Goal: Task Accomplishment & Management: Manage account settings

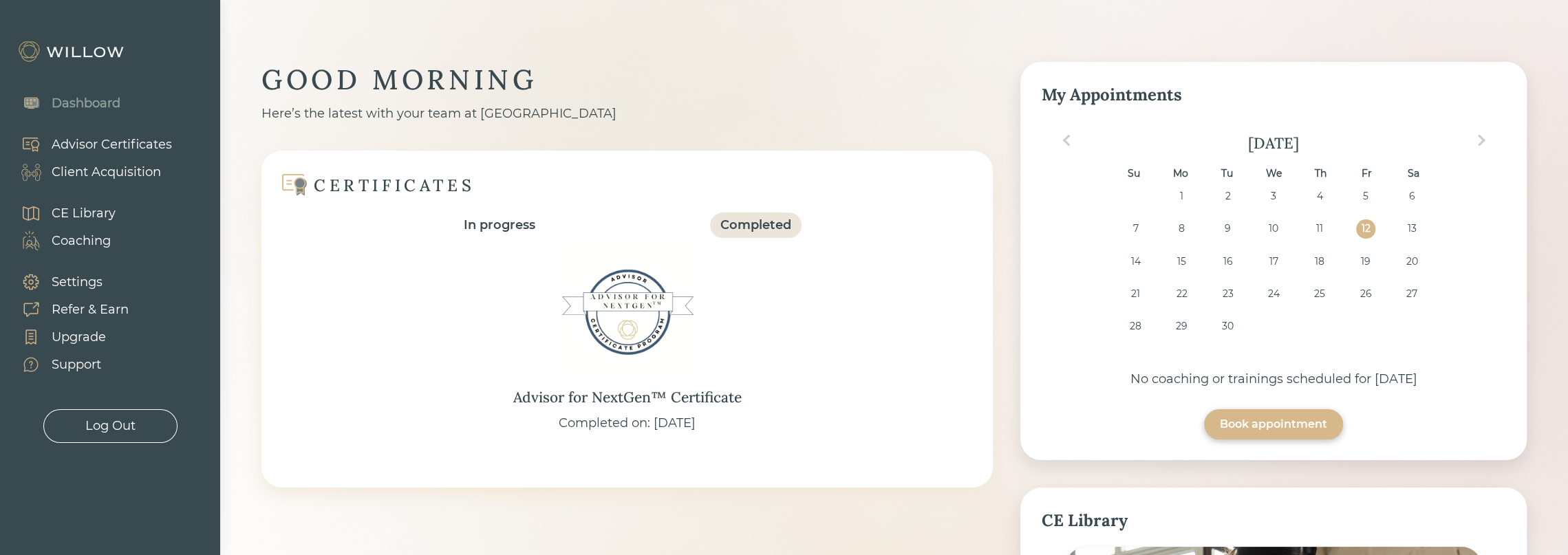
click at [91, 171] on div "Client Acquisition" at bounding box center [107, 172] width 109 height 19
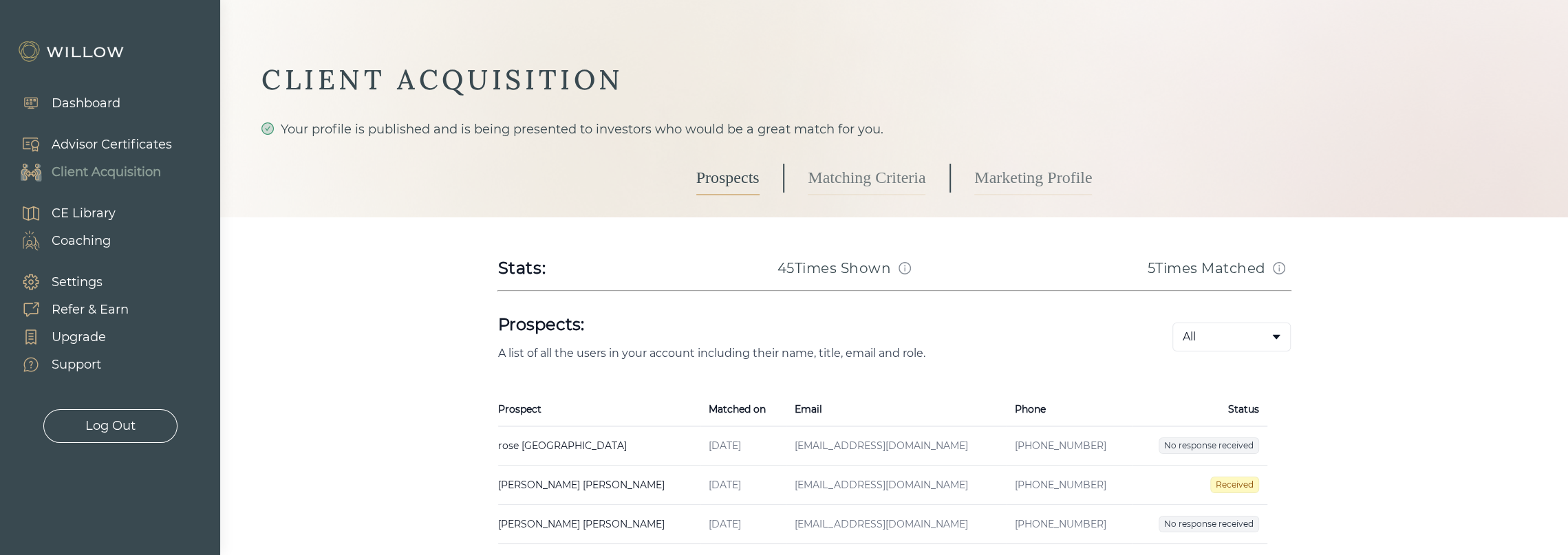
click at [880, 180] on link "Matching Criteria" at bounding box center [867, 178] width 118 height 35
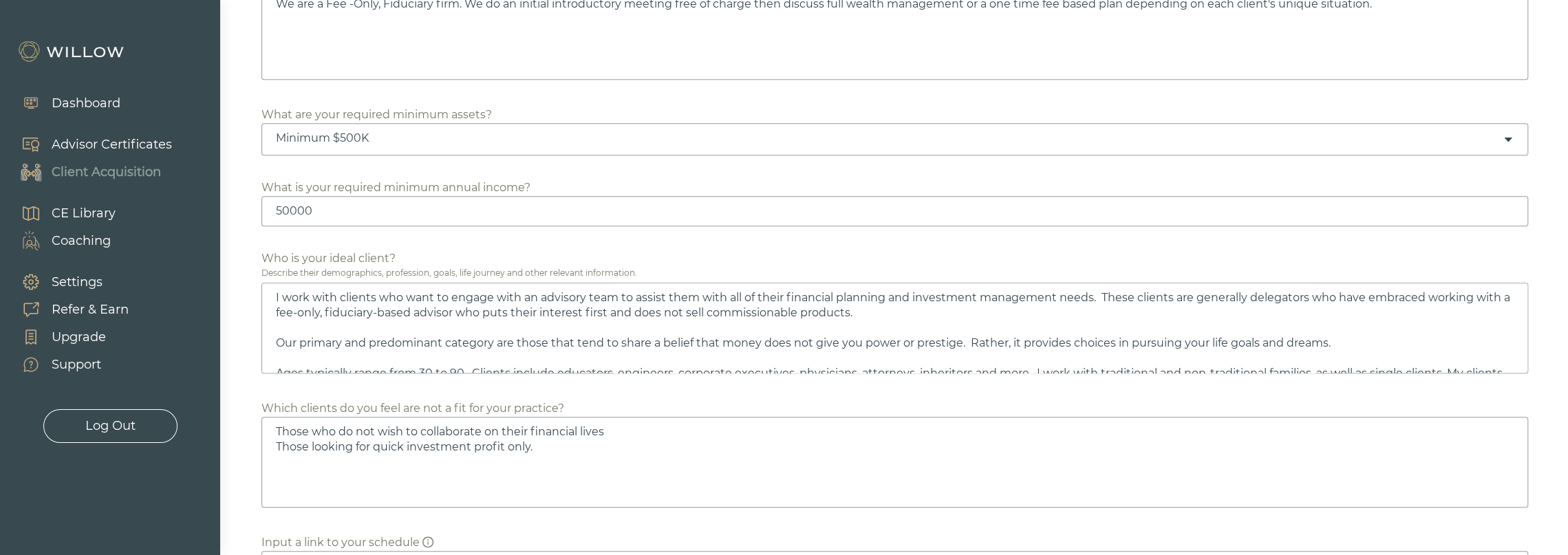
scroll to position [756, 0]
click at [324, 205] on input "50000" at bounding box center [895, 207] width 1267 height 30
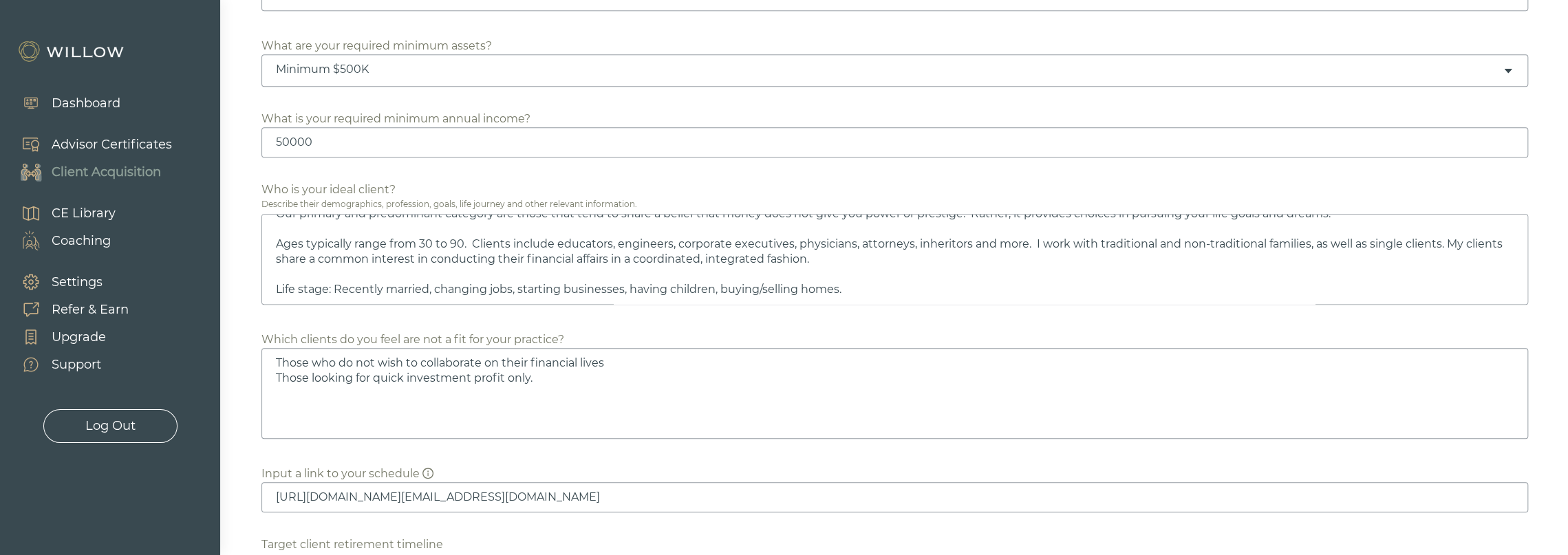
scroll to position [825, 0]
click at [842, 284] on textarea "I work with clients who want to engage with an advisory team to assist them wit…" at bounding box center [895, 254] width 1267 height 91
type textarea "I work with clients who want to engage with an advisory team to assist them wit…"
type textarea "Those who do not wish to collaborate on their financial lives Those looking for…"
type textarea "I work with clients who want to engage with an advisory team to assist them wit…"
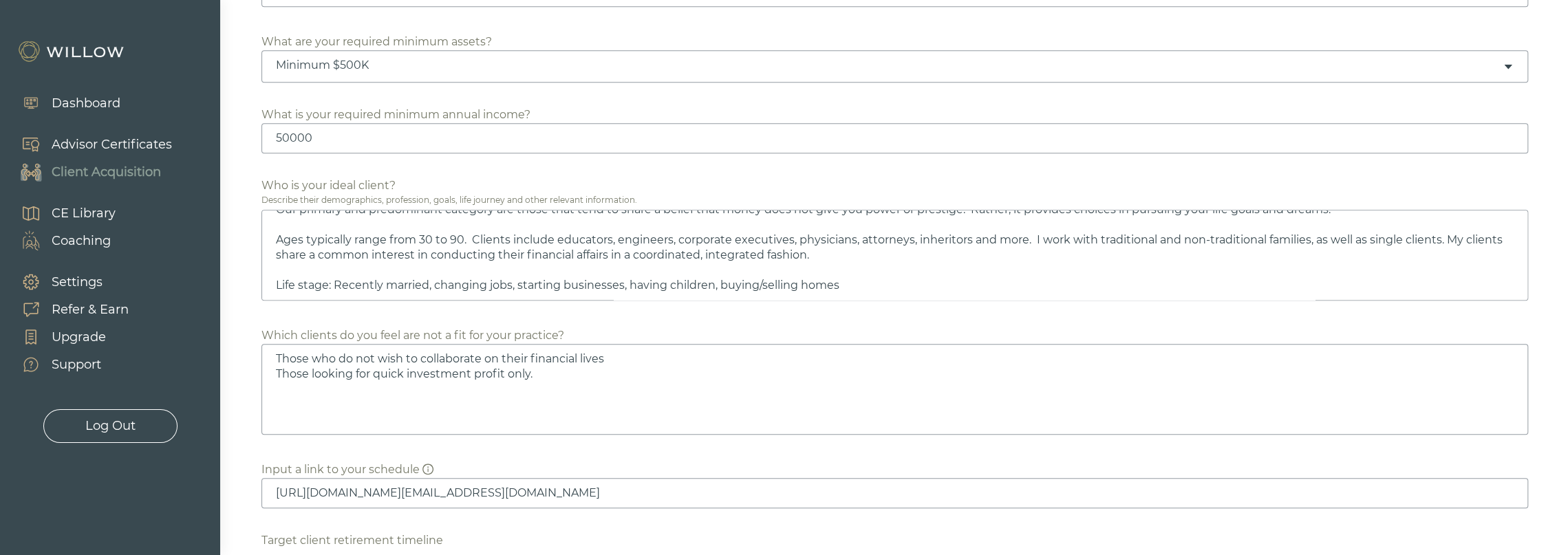
type textarea "Those who do not wish to collaborate on their financial lives Those looking for…"
type textarea "I work with clients who want to engage with an advisory team to assist them wit…"
type textarea "Those who do not wish to collaborate on their financial lives Those looking for…"
type textarea "I work with clients who want to engage with an advisory team to assist them wit…"
type textarea "Those who do not wish to collaborate on their financial lives Those looking for…"
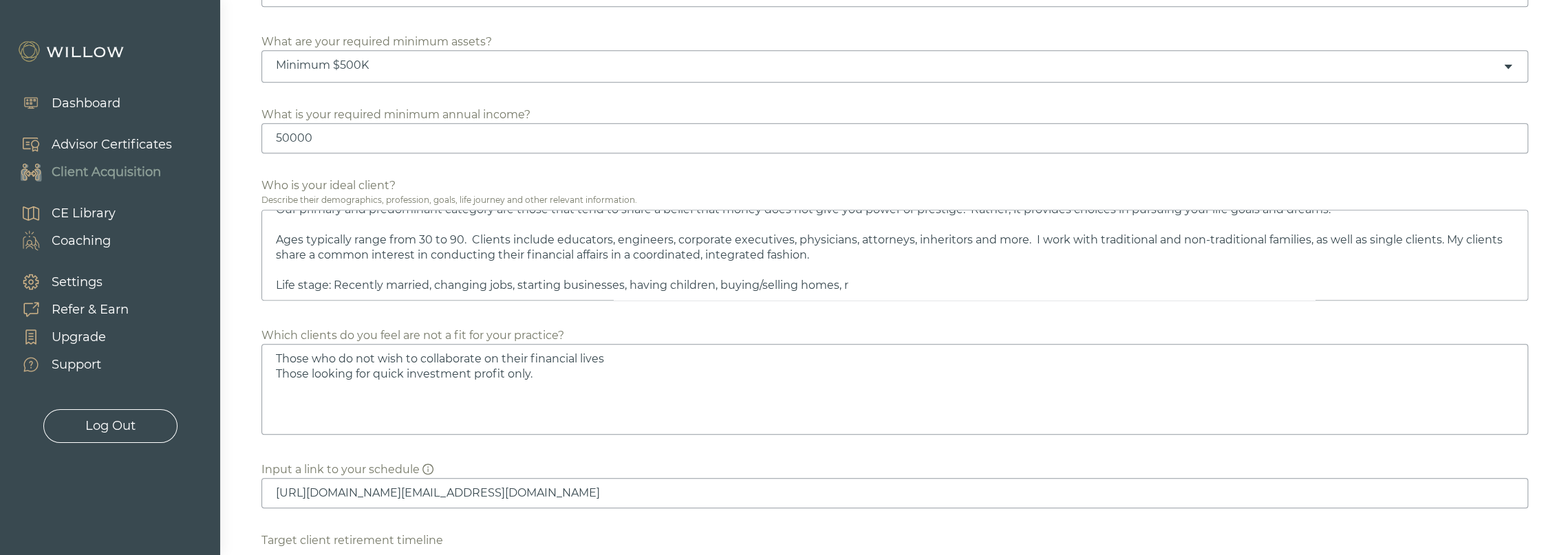
type textarea "I work with clients who want to engage with an advisory team to assist them wit…"
type textarea "Those who do not wish to collaborate on their financial lives Those looking for…"
type textarea "I work with clients who want to engage with an advisory team to assist them wit…"
type textarea "Those who do not wish to collaborate on their financial lives Those looking for…"
type textarea "I work with clients who want to engage with an advisory team to assist them wit…"
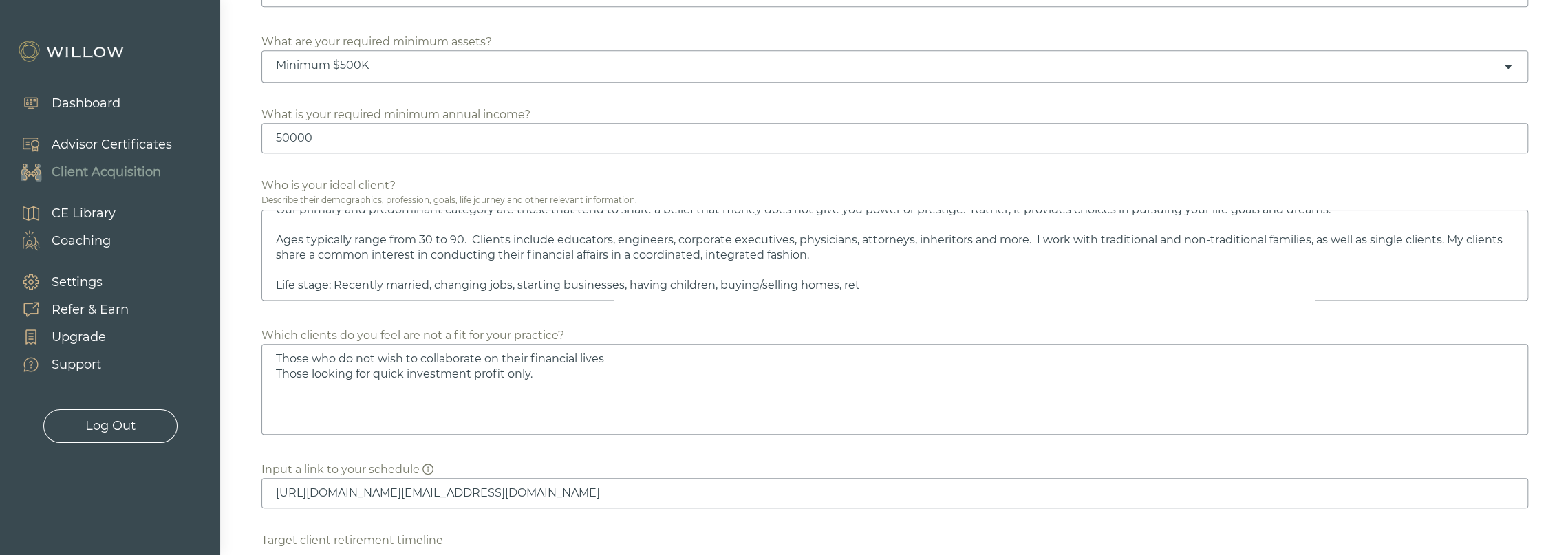
type textarea "Those who do not wish to collaborate on their financial lives Those looking for…"
type textarea "I work with clients who want to engage with an advisory team to assist them wit…"
type textarea "Those who do not wish to collaborate on their financial lives Those looking for…"
type textarea "I work with clients who want to engage with an advisory team to assist them wit…"
type textarea "Those who do not wish to collaborate on their financial lives Those looking for…"
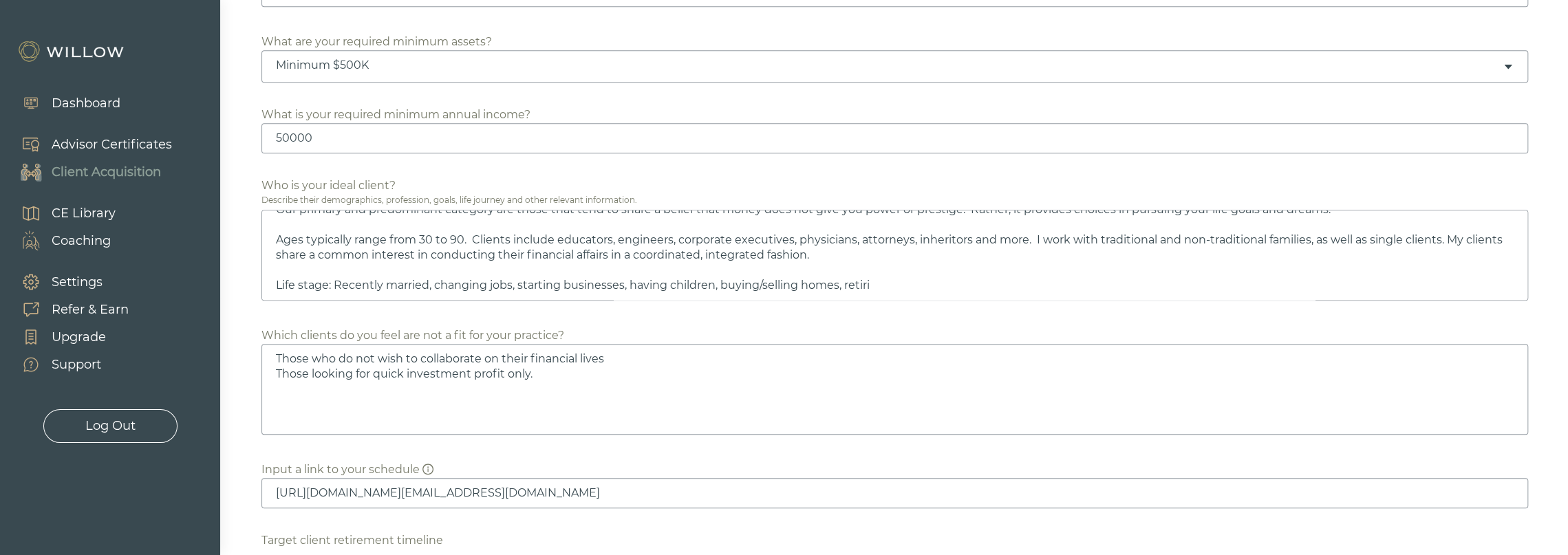
type textarea "I work with clients who want to engage with an advisory team to assist them wit…"
type textarea "Those who do not wish to collaborate on their financial lives Those looking for…"
type textarea "I work with clients who want to engage with an advisory team to assist them wit…"
type textarea "Those who do not wish to collaborate on their financial lives Those looking for…"
type textarea "I work with clients who want to engage with an advisory team to assist them wit…"
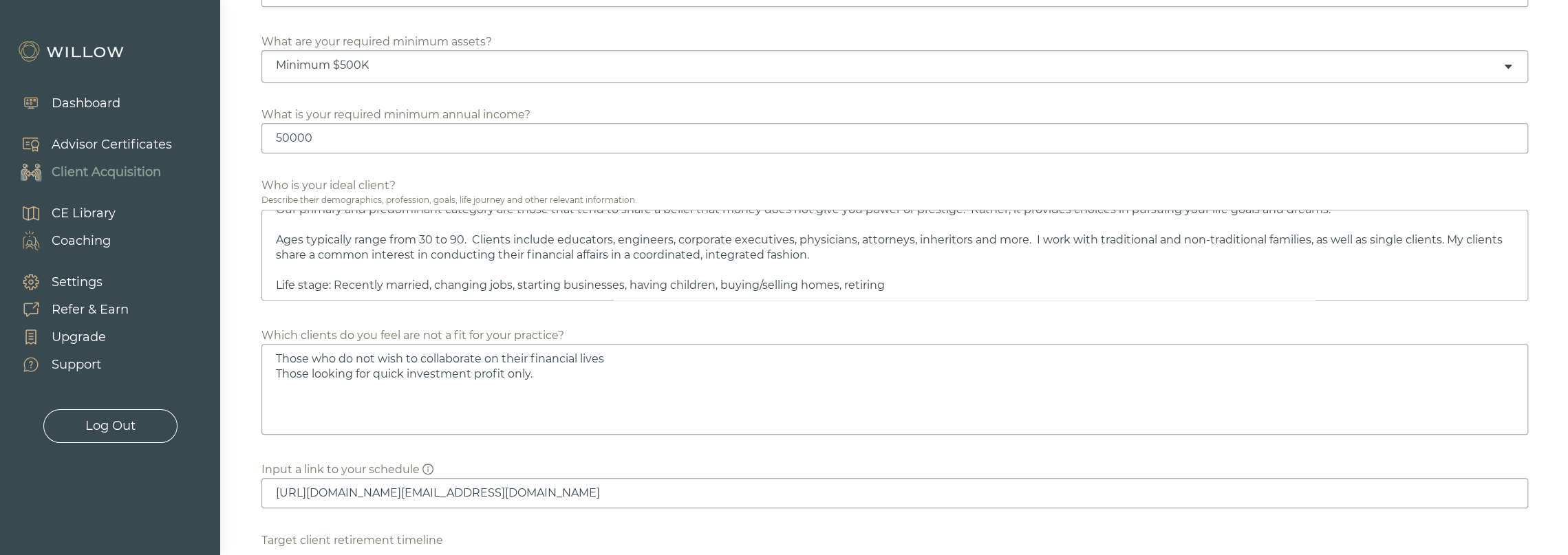
type textarea "Those who do not wish to collaborate on their financial lives Those looking for…"
type textarea "I work with clients who want to engage with an advisory team to assist them wit…"
type textarea "Those who do not wish to collaborate on their financial lives Those looking for…"
type textarea "I work with clients who want to engage with an advisory team to assist them wit…"
type textarea "Those who do not wish to collaborate on their financial lives Those looking for…"
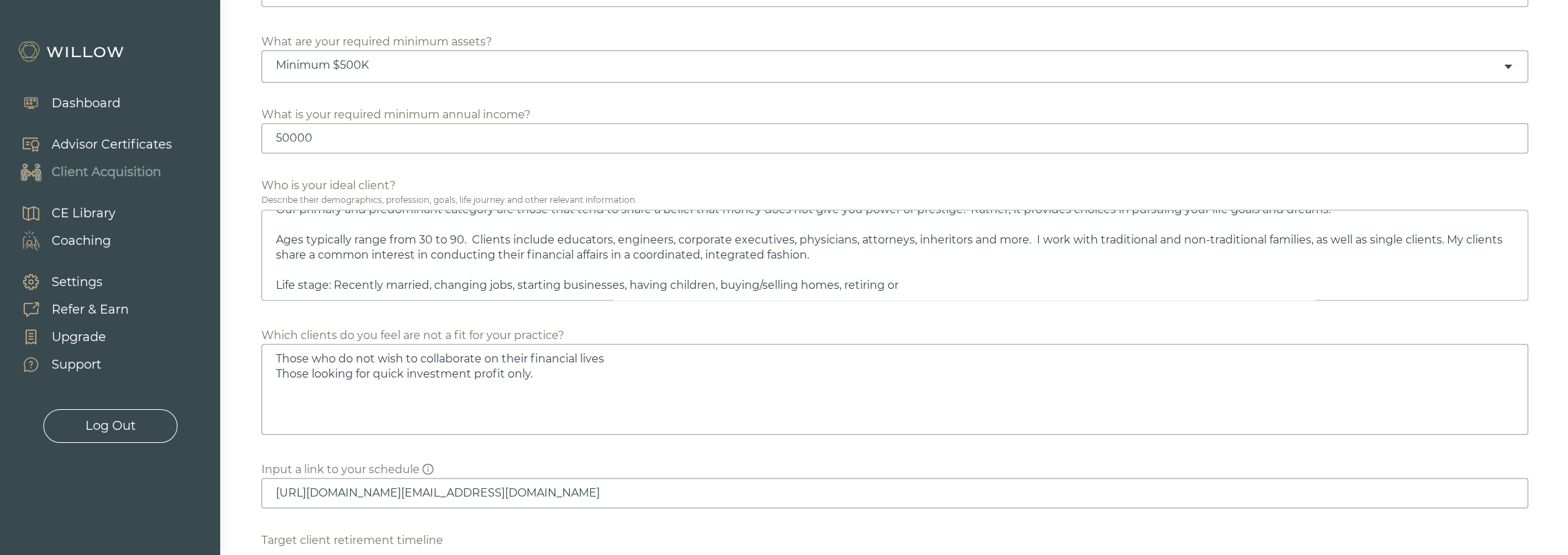
type textarea "I work with clients who want to engage with an advisory team to assist them wit…"
type textarea "Those who do not wish to collaborate on their financial lives Those looking for…"
type textarea "I work with clients who want to engage with an advisory team to assist them wit…"
type textarea "Those who do not wish to collaborate on their financial lives Those looking for…"
type textarea "I work with clients who want to engage with an advisory team to assist them wit…"
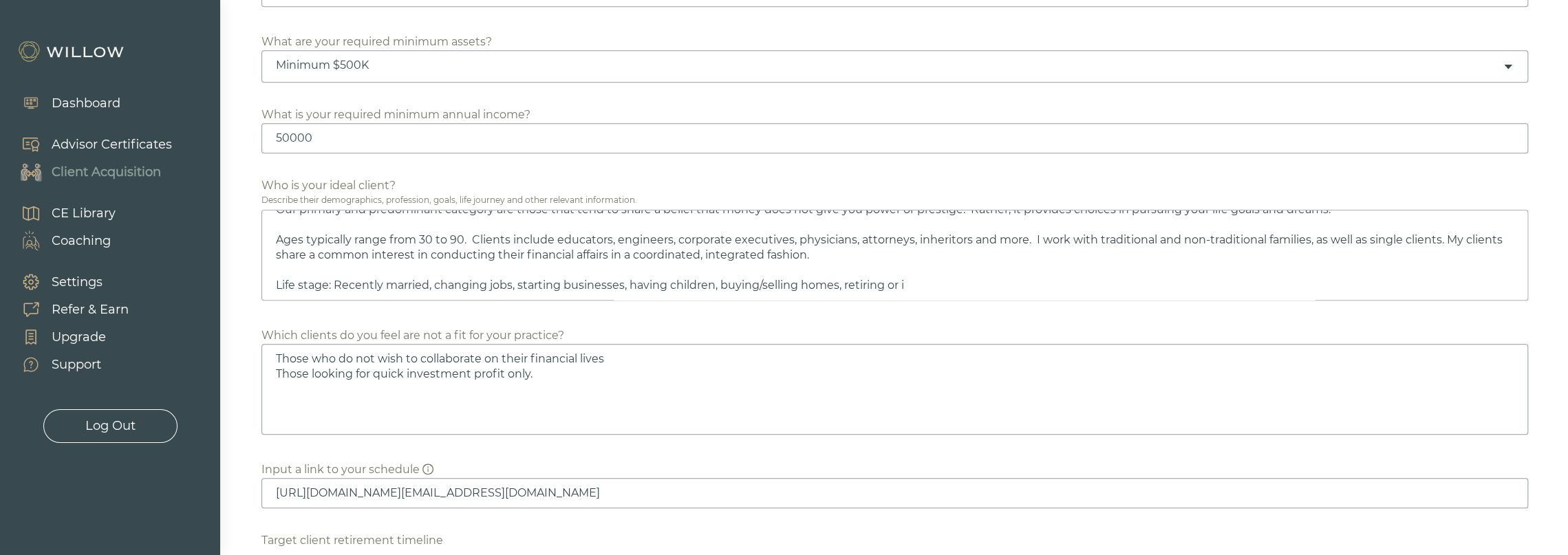
type textarea "Those who do not wish to collaborate on their financial lives Those looking for…"
type textarea "I work with clients who want to engage with an advisory team to assist them wit…"
type textarea "Those who do not wish to collaborate on their financial lives Those looking for…"
type textarea "I work with clients who want to engage with an advisory team to assist them wit…"
type textarea "Those who do not wish to collaborate on their financial lives Those looking for…"
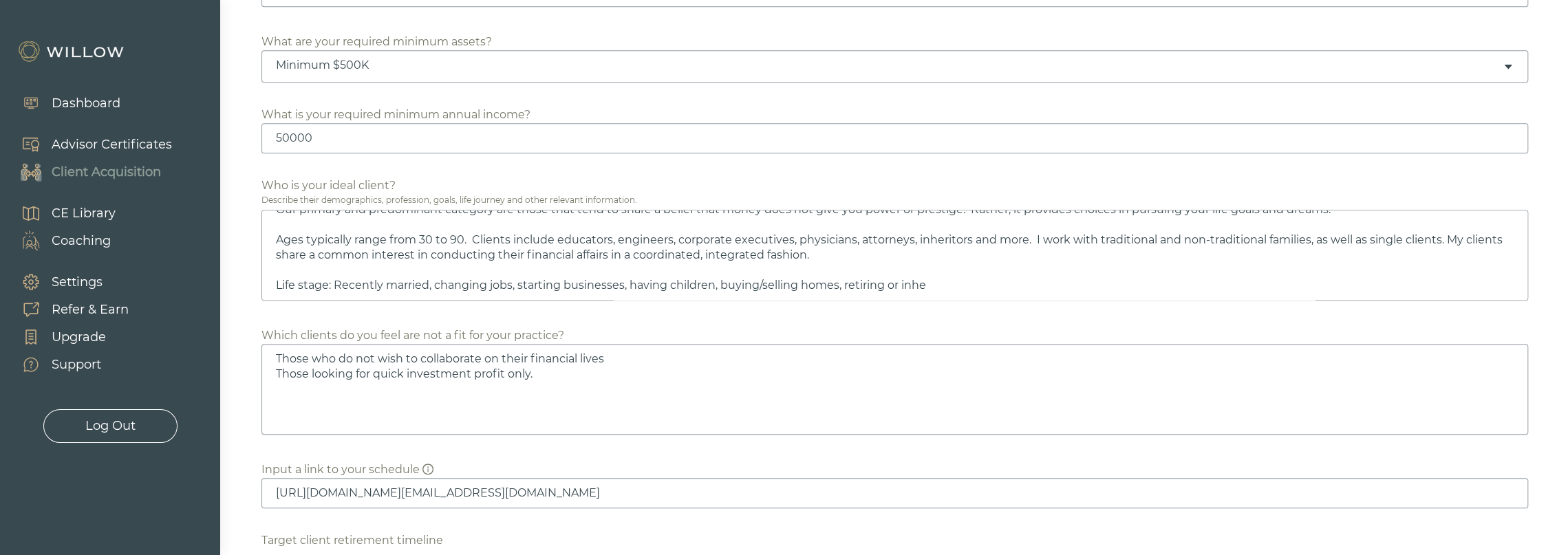
type textarea "I work with clients who want to engage with an advisory team to assist them wit…"
type textarea "Those who do not wish to collaborate on their financial lives Those looking for…"
type textarea "I work with clients who want to engage with an advisory team to assist them wit…"
type textarea "Those who do not wish to collaborate on their financial lives Those looking for…"
type textarea "I work with clients who want to engage with an advisory team to assist them wit…"
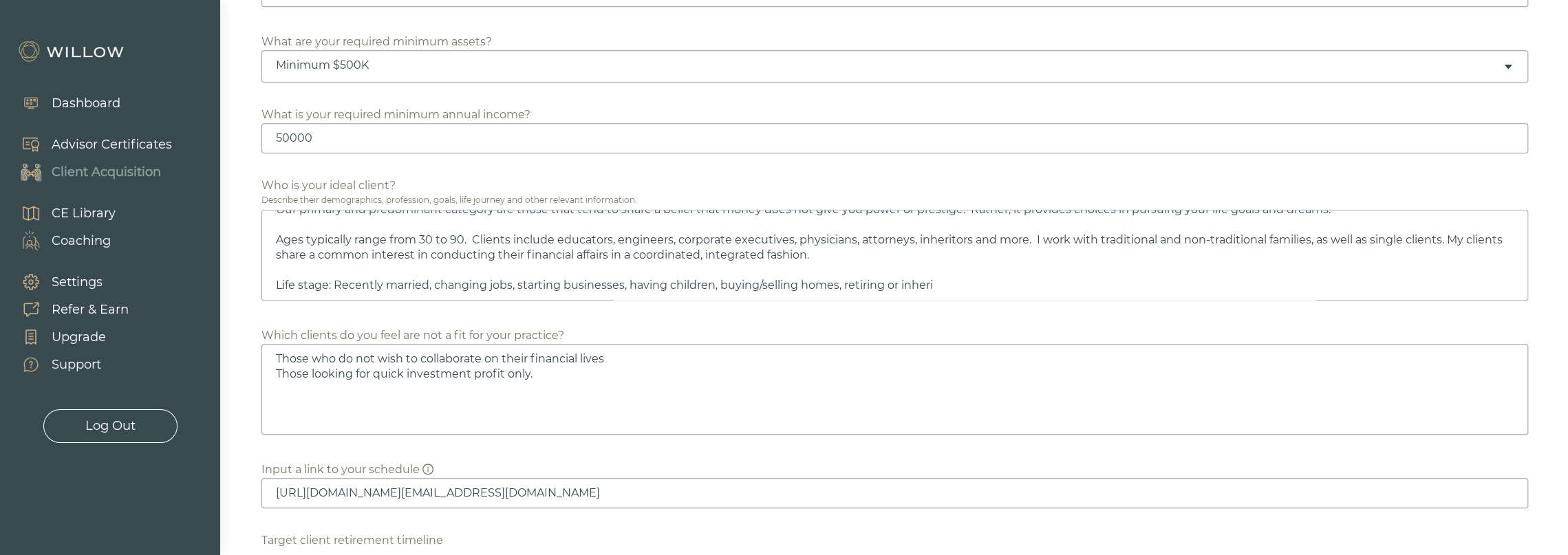
type textarea "Those who do not wish to collaborate on their financial lives Those looking for…"
type textarea "I work with clients who want to engage with an advisory team to assist them wit…"
type textarea "Those who do not wish to collaborate on their financial lives Those looking for…"
type textarea "I work with clients who want to engage with an advisory team to assist them wit…"
type textarea "Those who do not wish to collaborate on their financial lives Those looking for…"
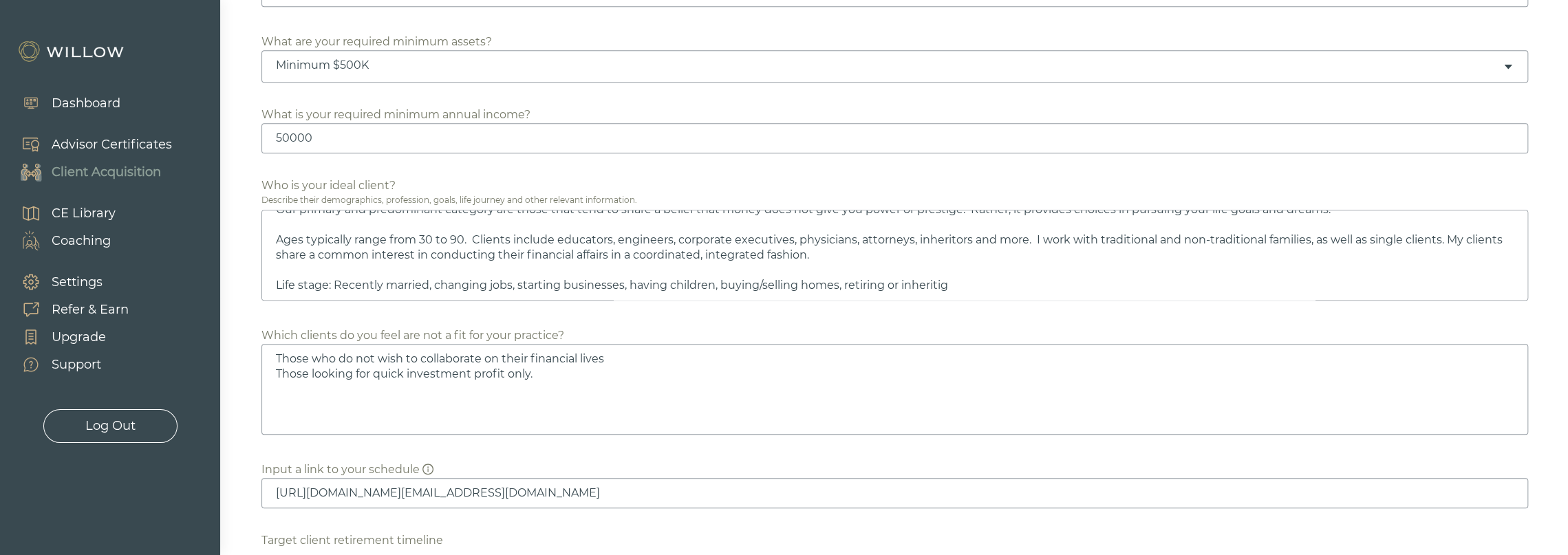
type textarea "I work with clients who want to engage with an advisory team to assist them wit…"
type textarea "Those who do not wish to collaborate on their financial lives Those looking for…"
type textarea "I work with clients who want to engage with an advisory team to assist them wit…"
type textarea "Those who do not wish to collaborate on their financial lives Those looking for…"
type textarea "I work with clients who want to engage with an advisory team to assist them wit…"
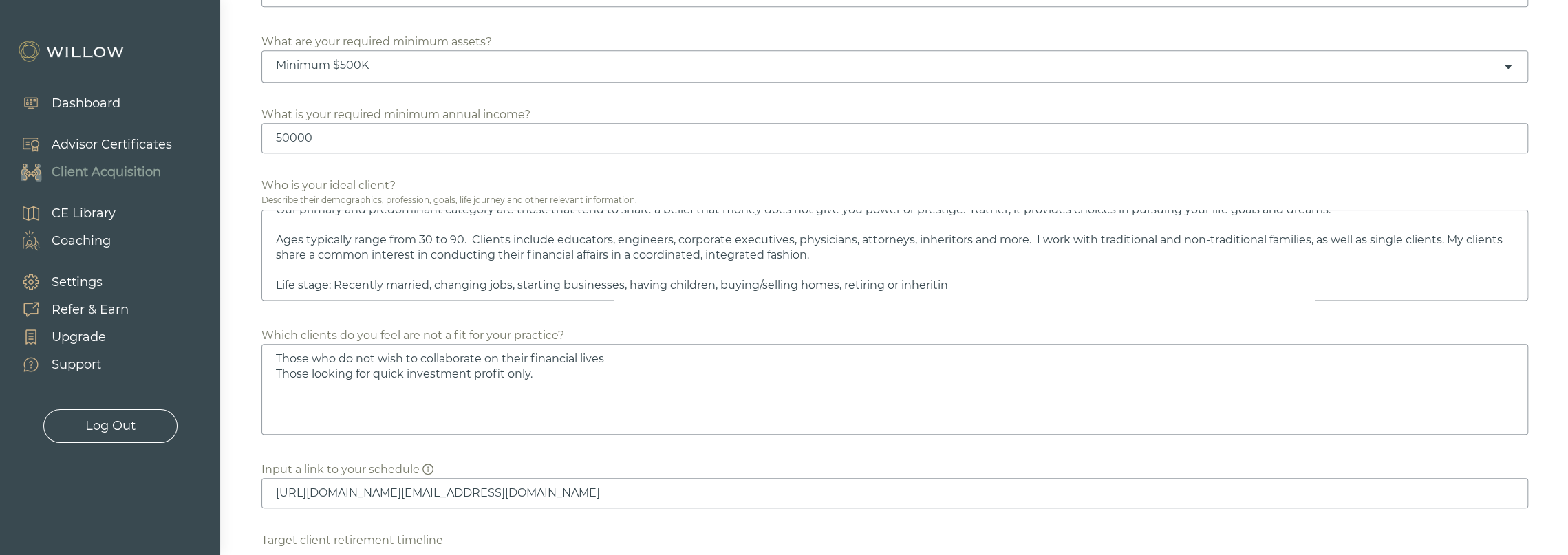
type textarea "Those who do not wish to collaborate on their financial lives Those looking for…"
type textarea "I work with clients who want to engage with an advisory team to assist them wit…"
type textarea "Those who do not wish to collaborate on their financial lives Those looking for…"
type textarea "I work with clients who want to engage with an advisory team to assist them wit…"
type textarea "Those who do not wish to collaborate on their financial lives Those looking for…"
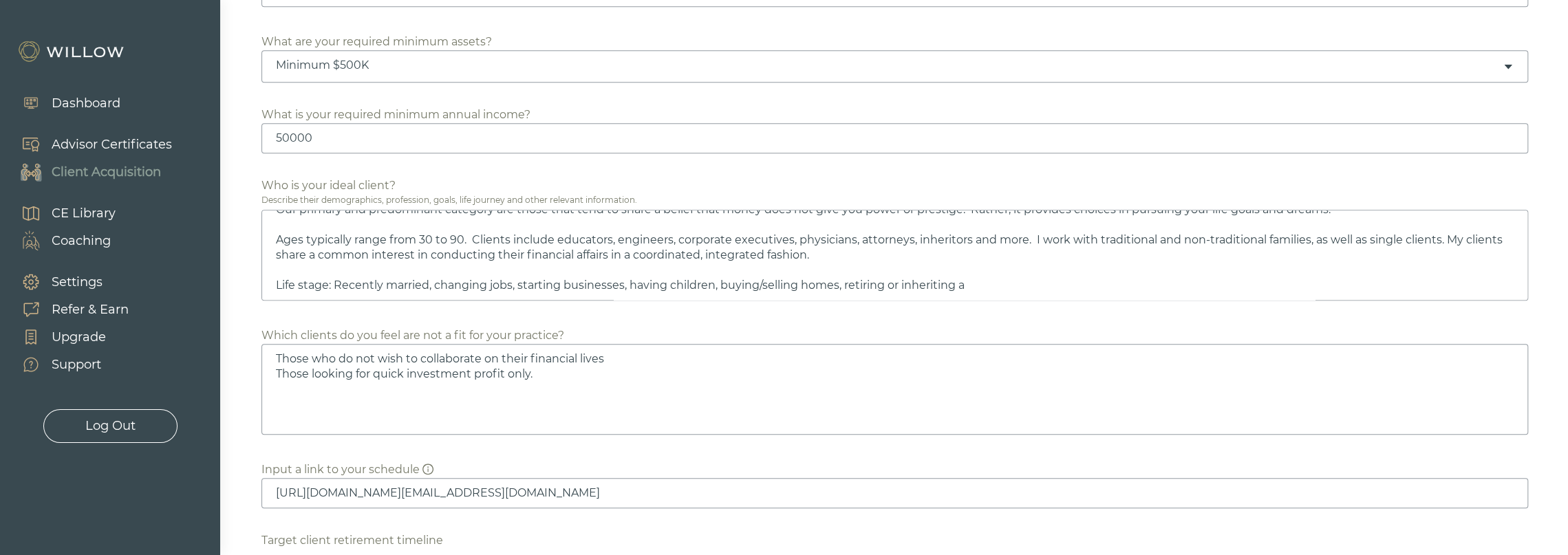
type textarea "I work with clients who want to engage with an advisory team to assist them wit…"
type textarea "Those who do not wish to collaborate on their financial lives Those looking for…"
type textarea "I work with clients who want to engage with an advisory team to assist them wit…"
type textarea "Those who do not wish to collaborate on their financial lives Those looking for…"
type textarea "I work with clients who want to engage with an advisory team to assist them wit…"
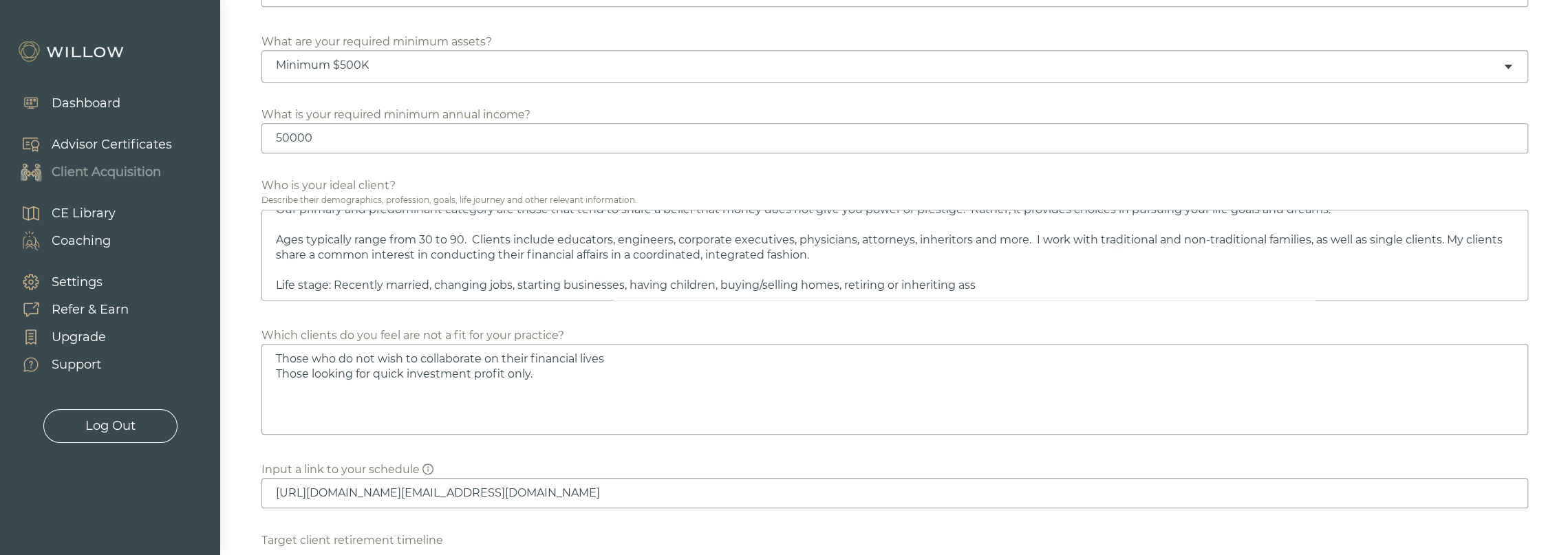
type textarea "Those who do not wish to collaborate on their financial lives Those looking for…"
type textarea "I work with clients who want to engage with an advisory team to assist them wit…"
type textarea "Those who do not wish to collaborate on their financial lives Those looking for…"
type textarea "I work with clients who want to engage with an advisory team to assist them wit…"
type textarea "Those who do not wish to collaborate on their financial lives Those looking for…"
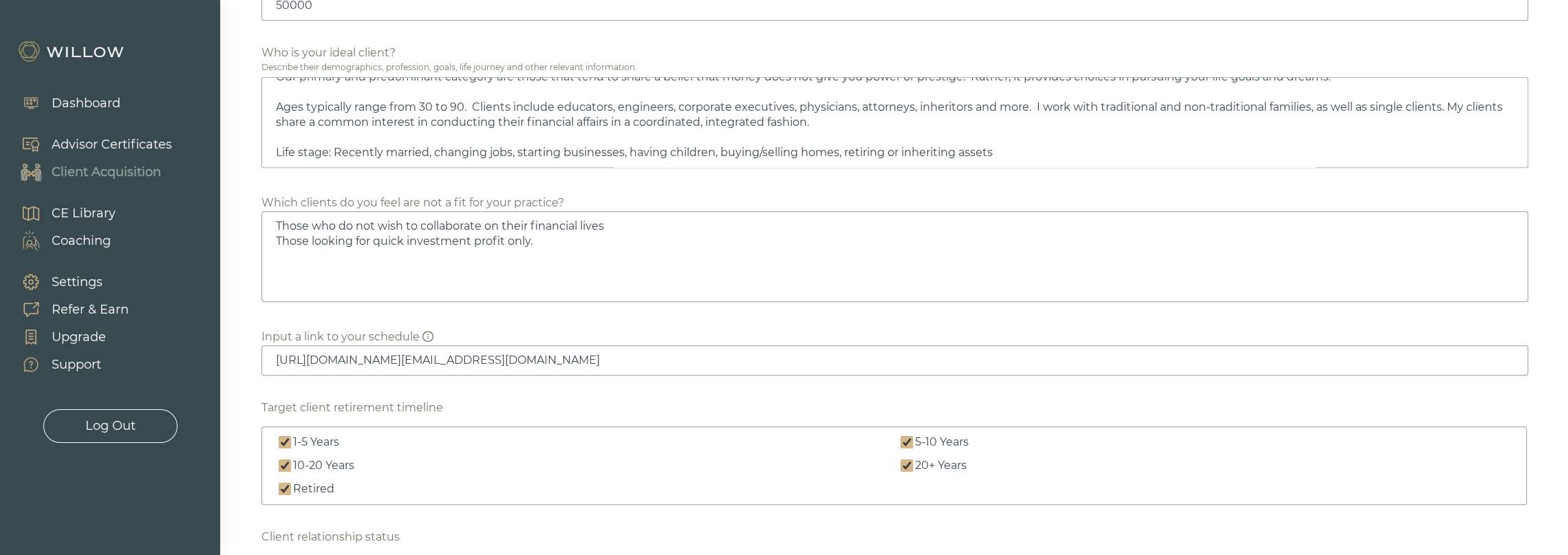
scroll to position [963, 0]
type textarea "I work with clients who want to engage with an advisory team to assist them wit…"
click at [842, 395] on div "Target client retirement timeline" at bounding box center [894, 403] width 1266 height 17
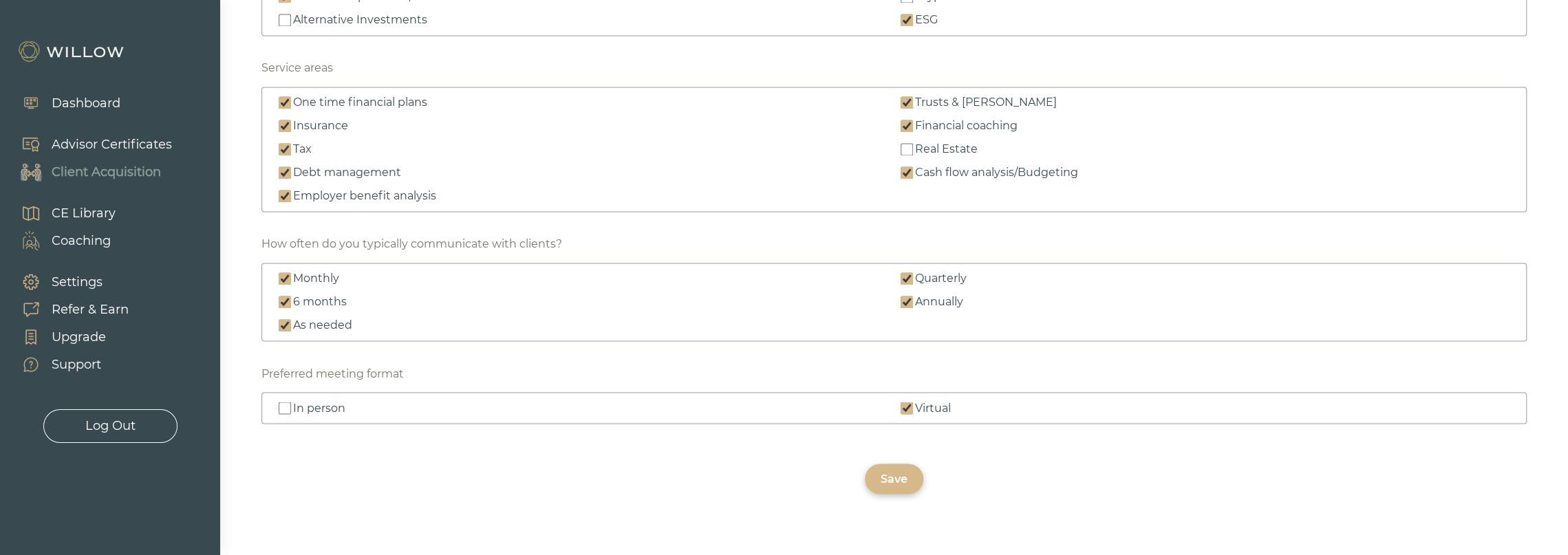
scroll to position [2029, 0]
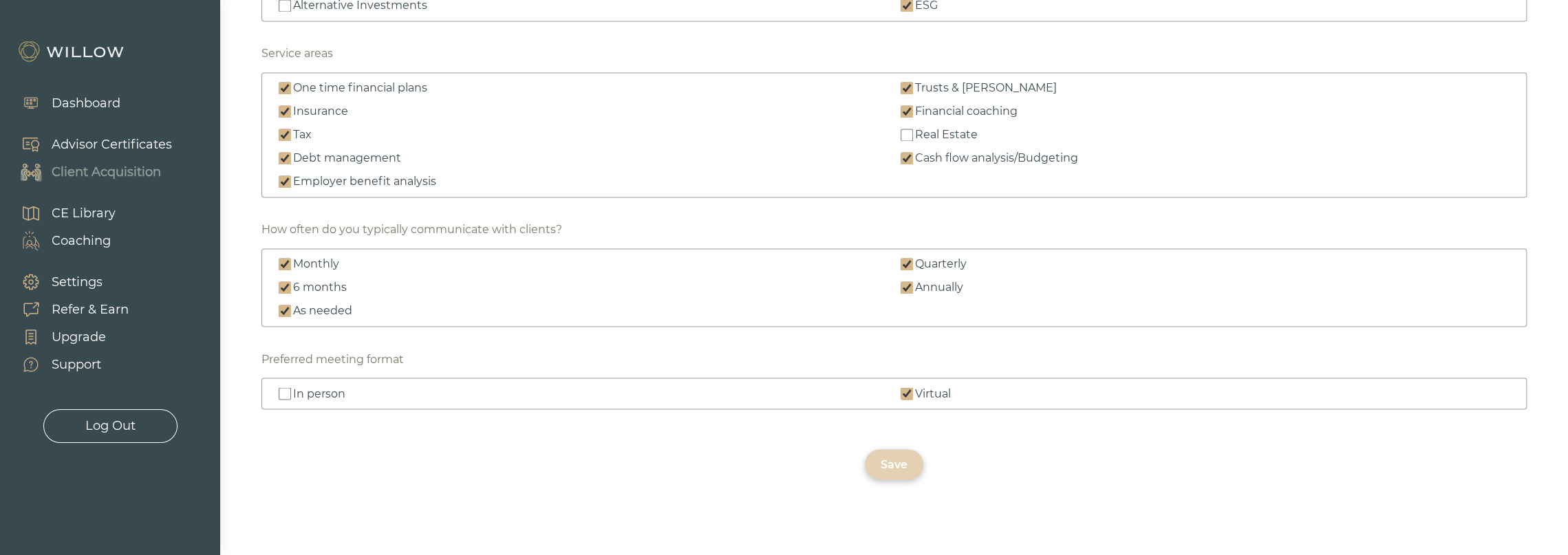
click at [892, 456] on div "Save" at bounding box center [894, 464] width 27 height 17
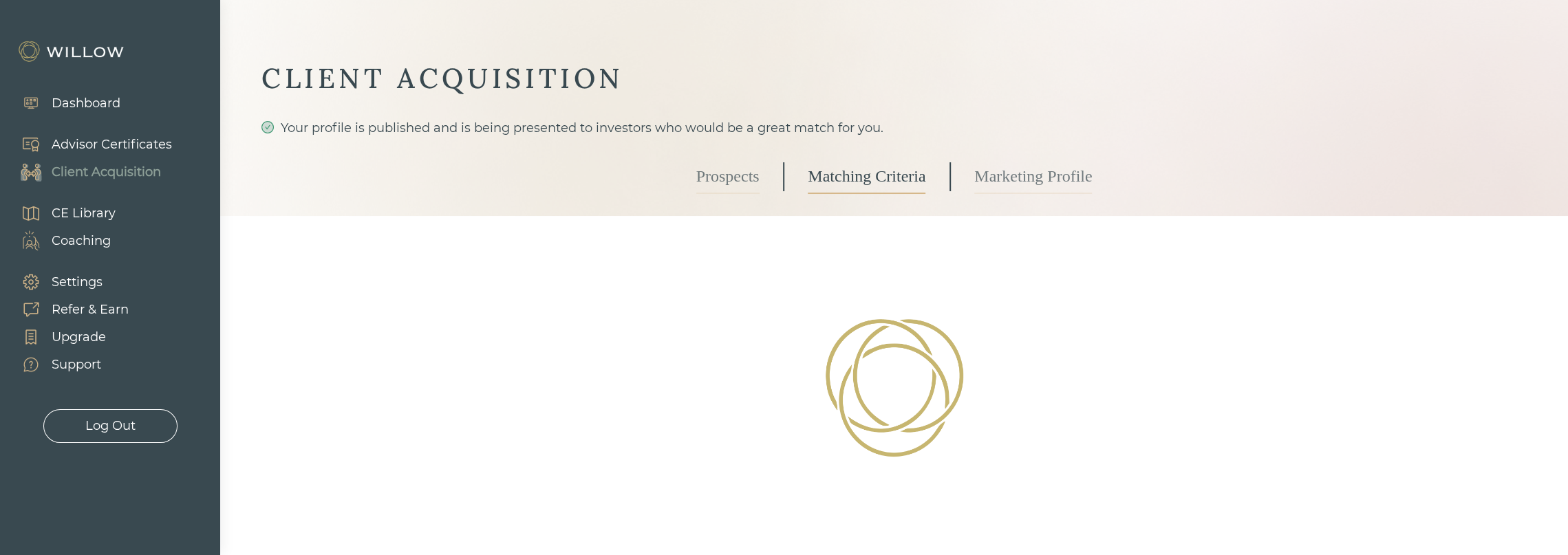
scroll to position [0, 0]
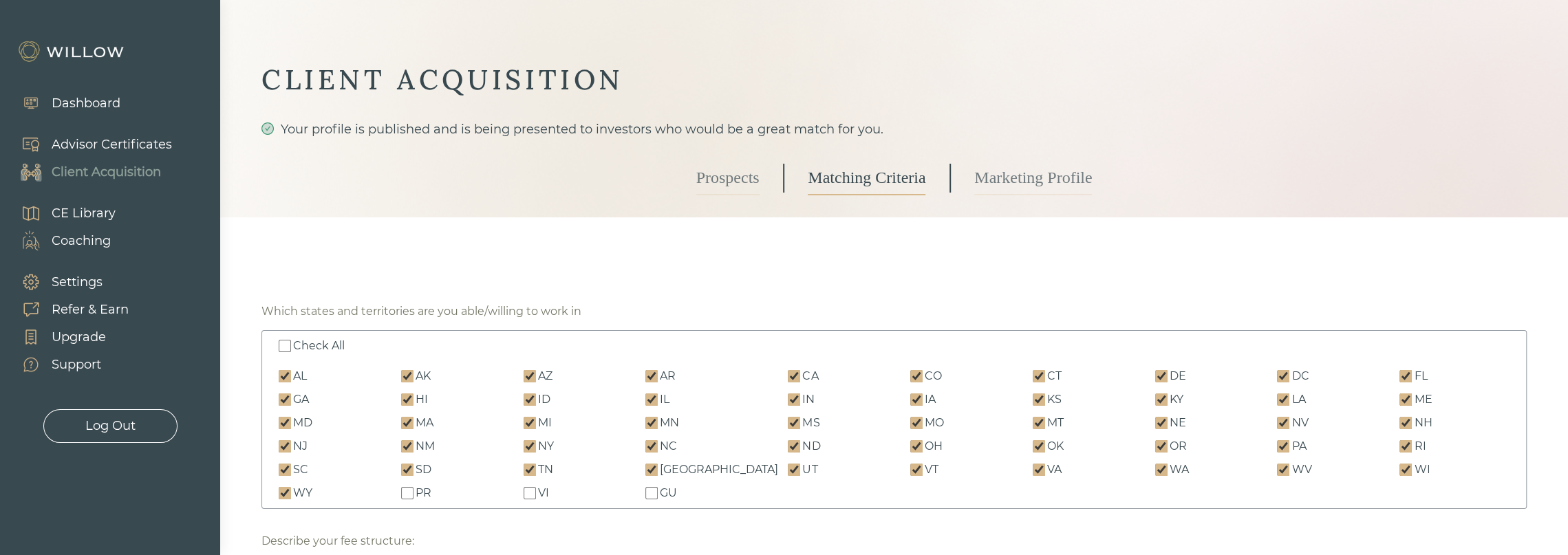
click at [1042, 183] on link "Marketing Profile" at bounding box center [1033, 178] width 118 height 35
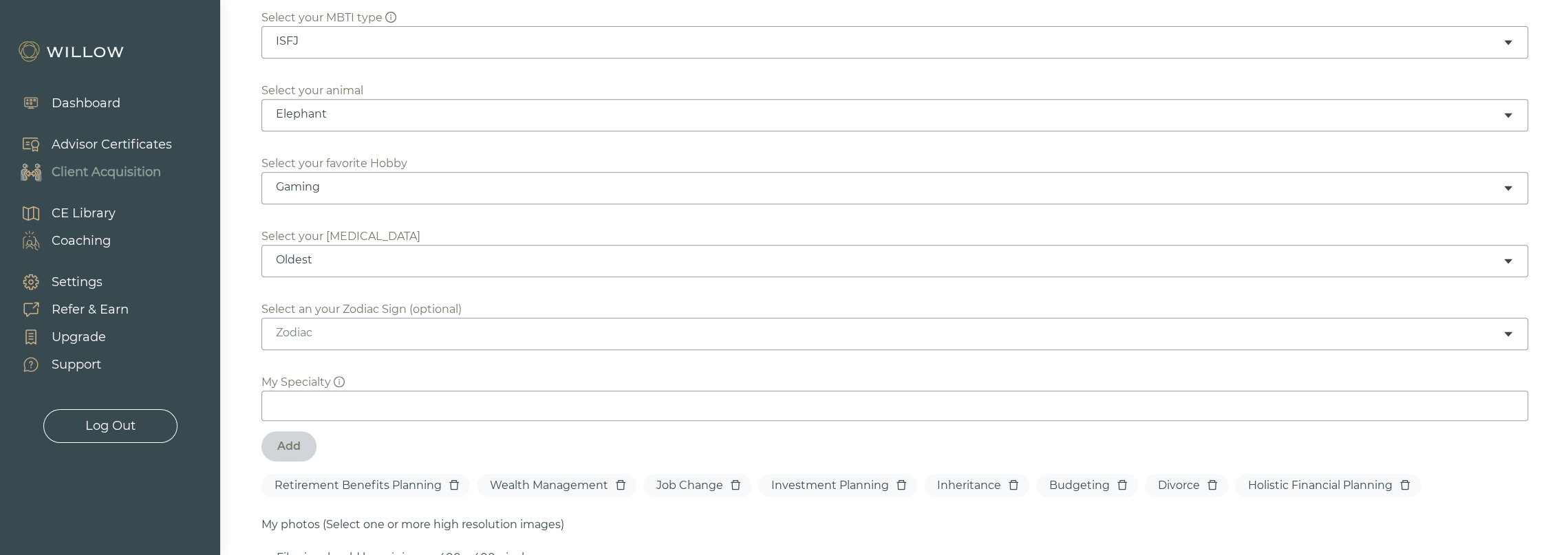
scroll to position [550, 0]
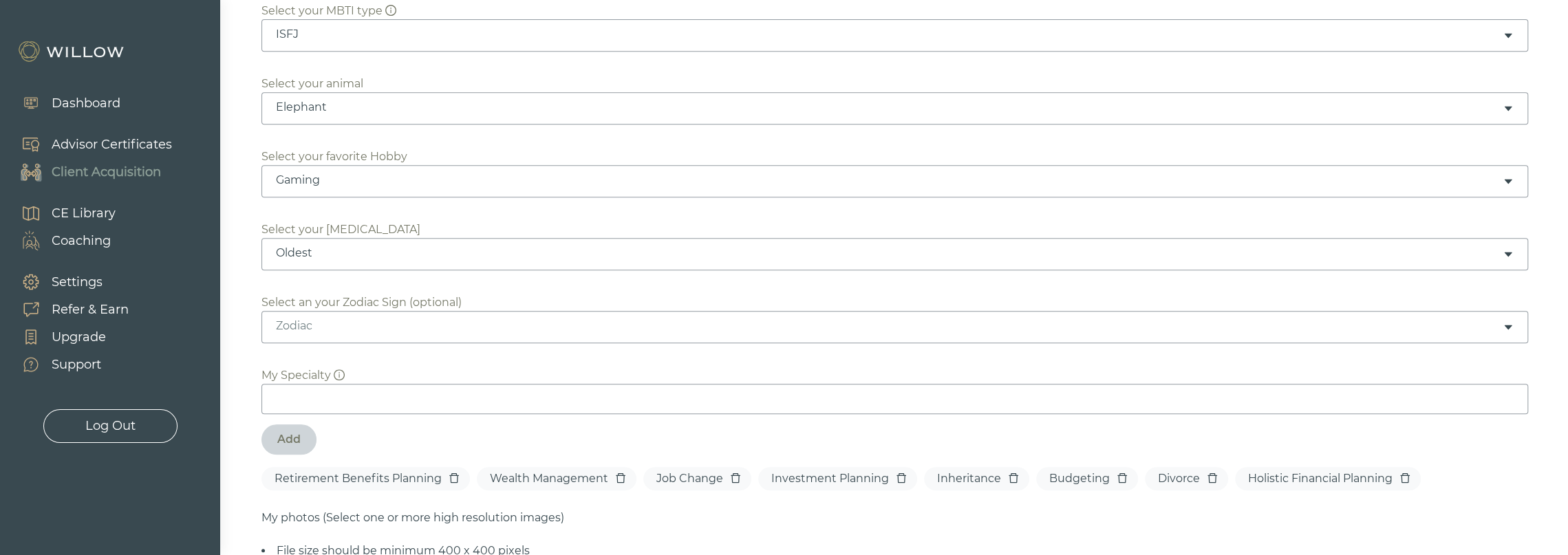
click at [802, 181] on div "Gaming" at bounding box center [889, 180] width 1227 height 15
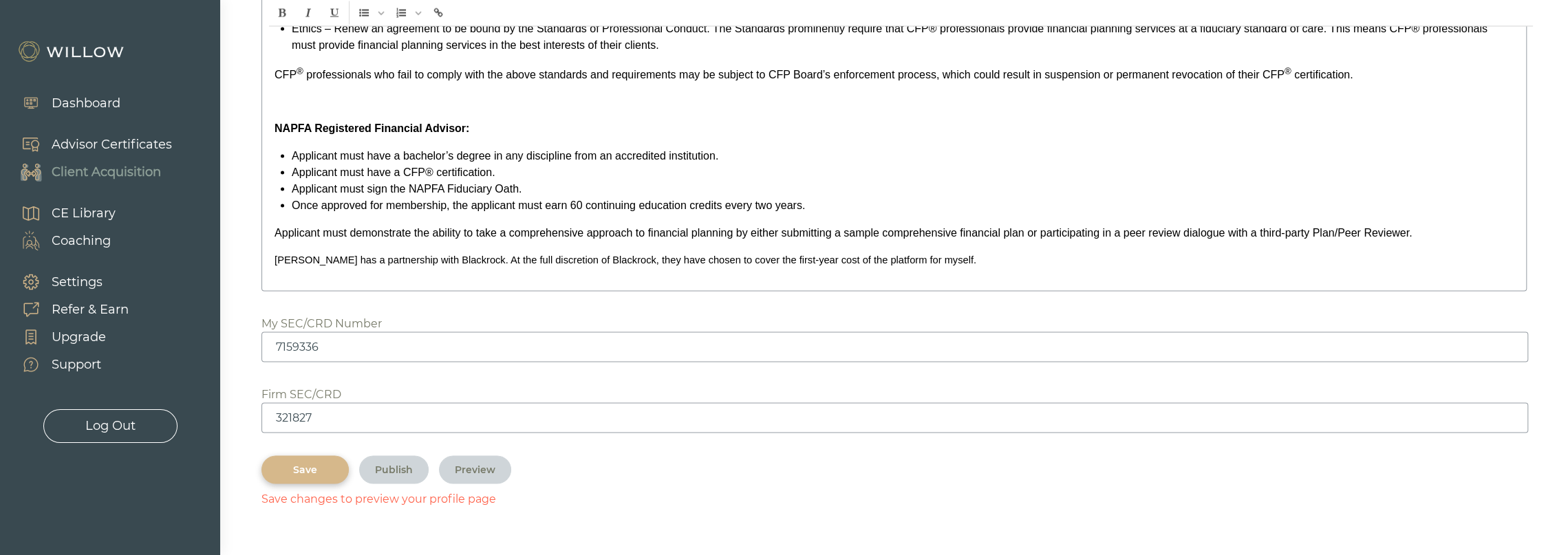
scroll to position [2457, 0]
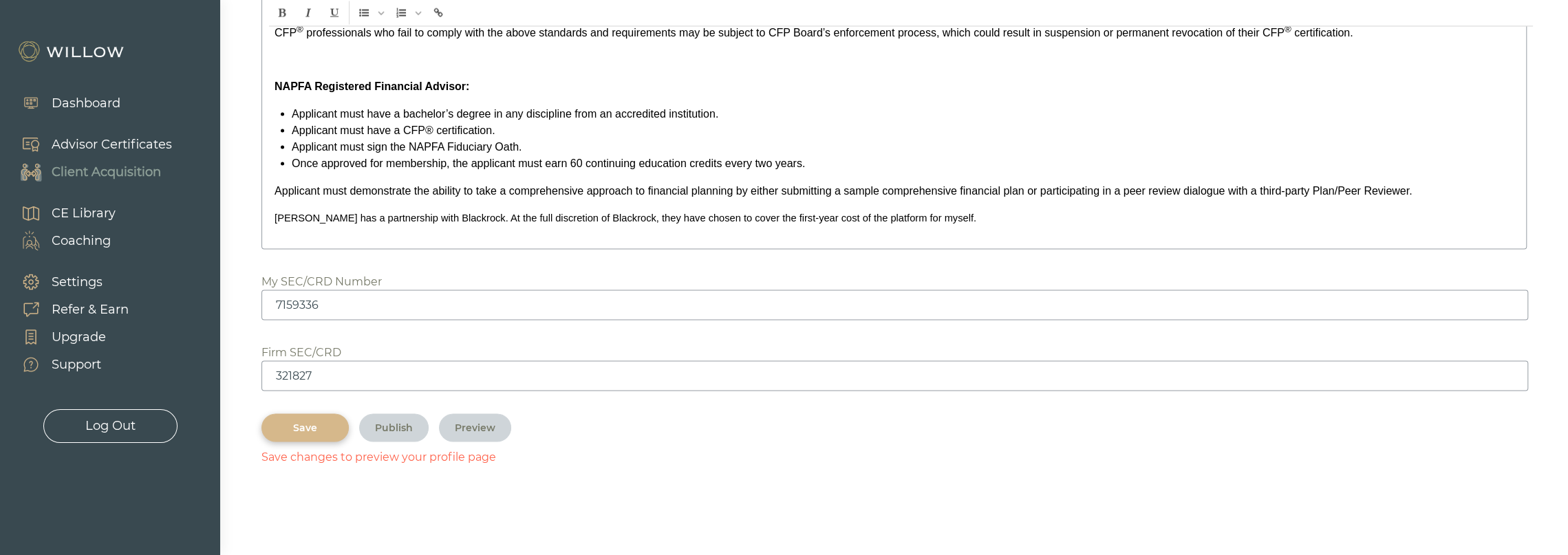
click at [320, 434] on div "Save" at bounding box center [305, 428] width 56 height 15
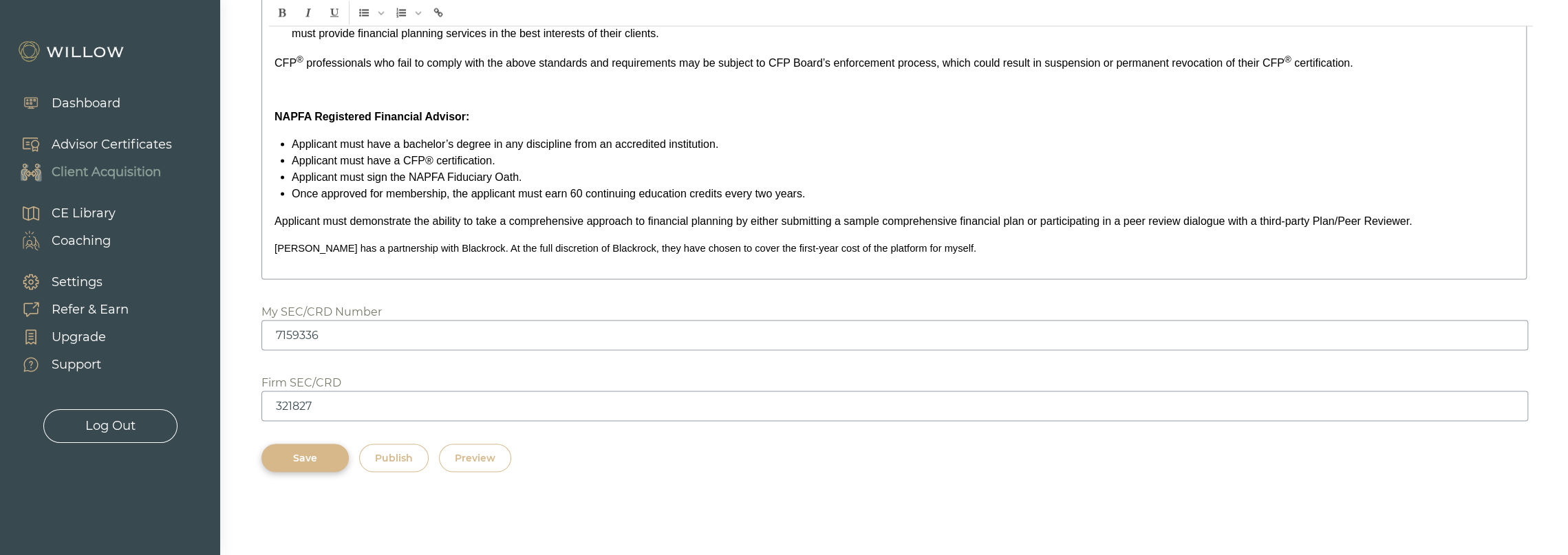
scroll to position [2427, 0]
click at [306, 462] on div "Save" at bounding box center [305, 458] width 56 height 15
click at [385, 458] on div "Publish" at bounding box center [394, 458] width 38 height 15
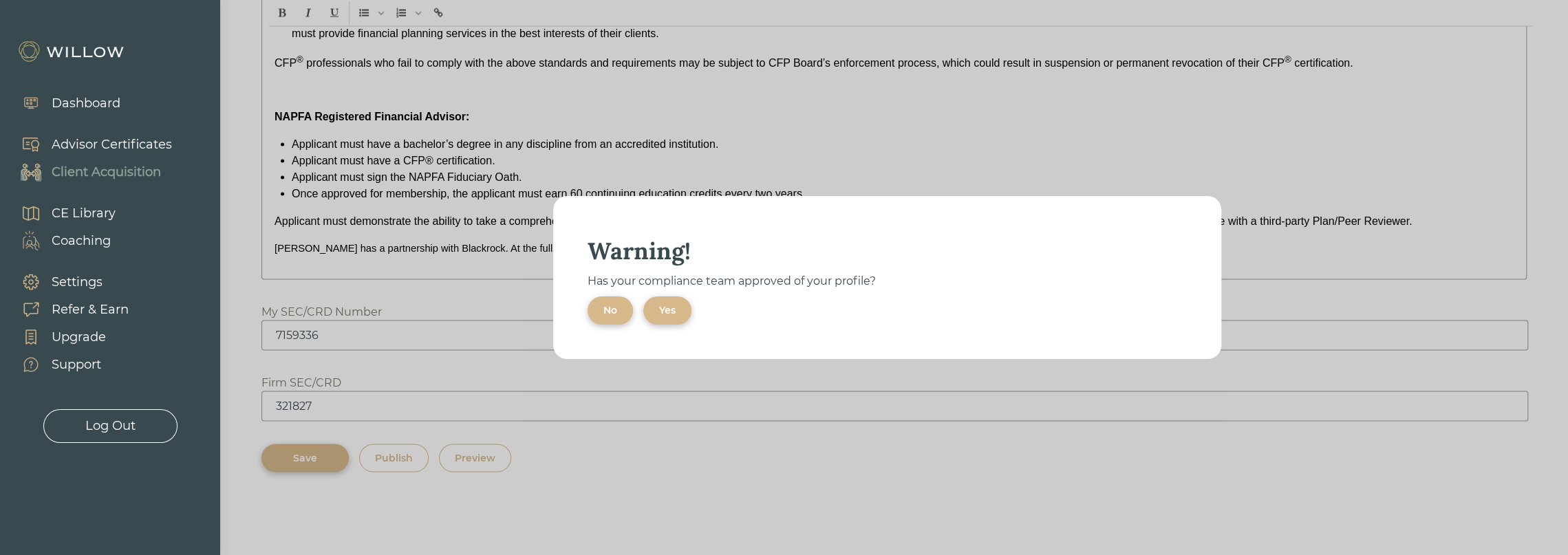
click at [667, 313] on div "Yes" at bounding box center [667, 310] width 17 height 15
click at [620, 314] on button "Ok" at bounding box center [611, 310] width 46 height 28
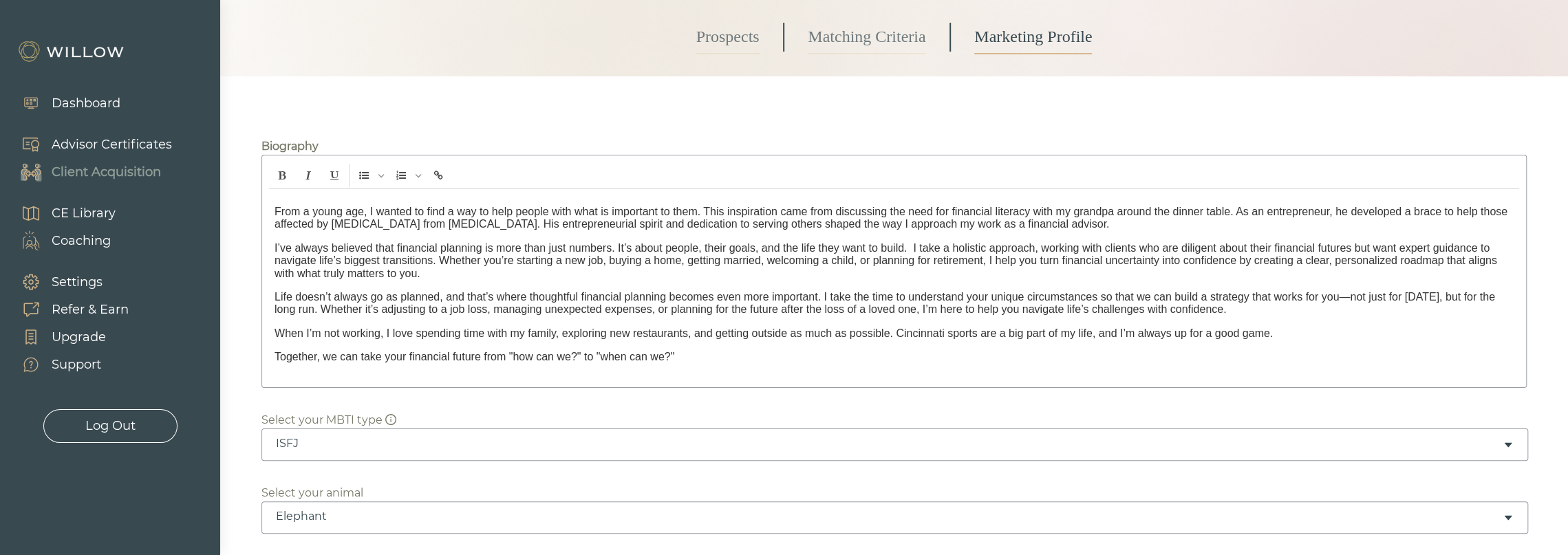
scroll to position [0, 0]
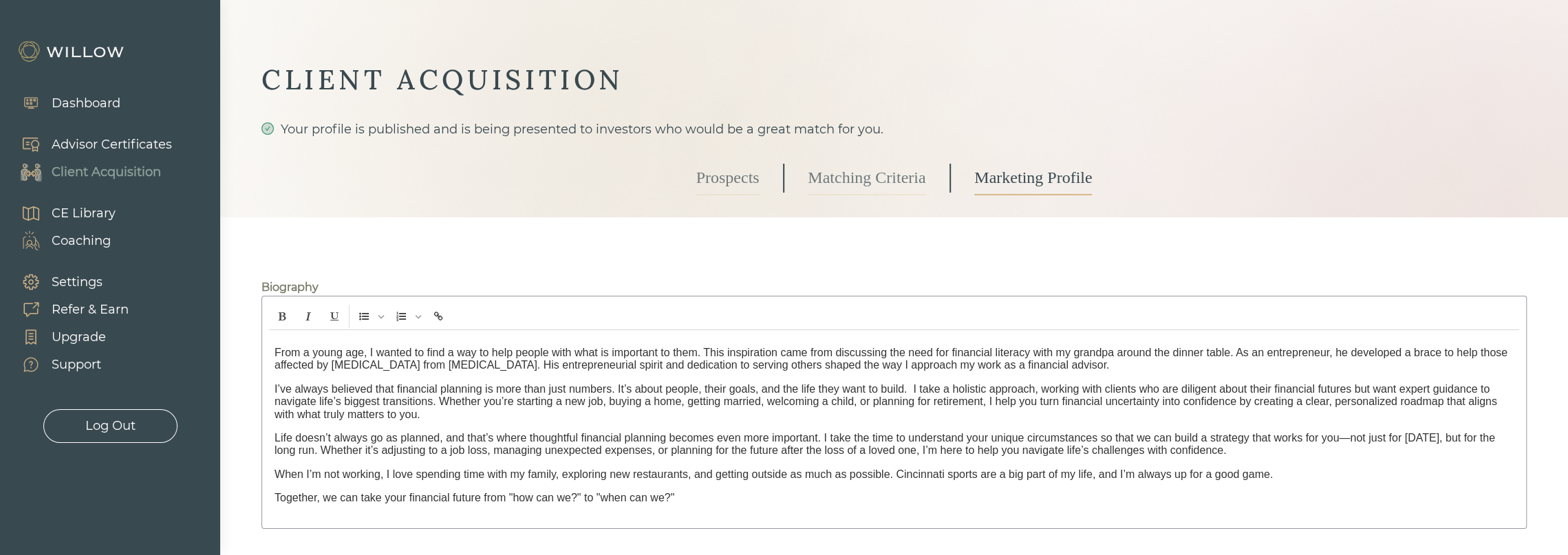
click at [885, 181] on link "Matching Criteria" at bounding box center [867, 178] width 118 height 35
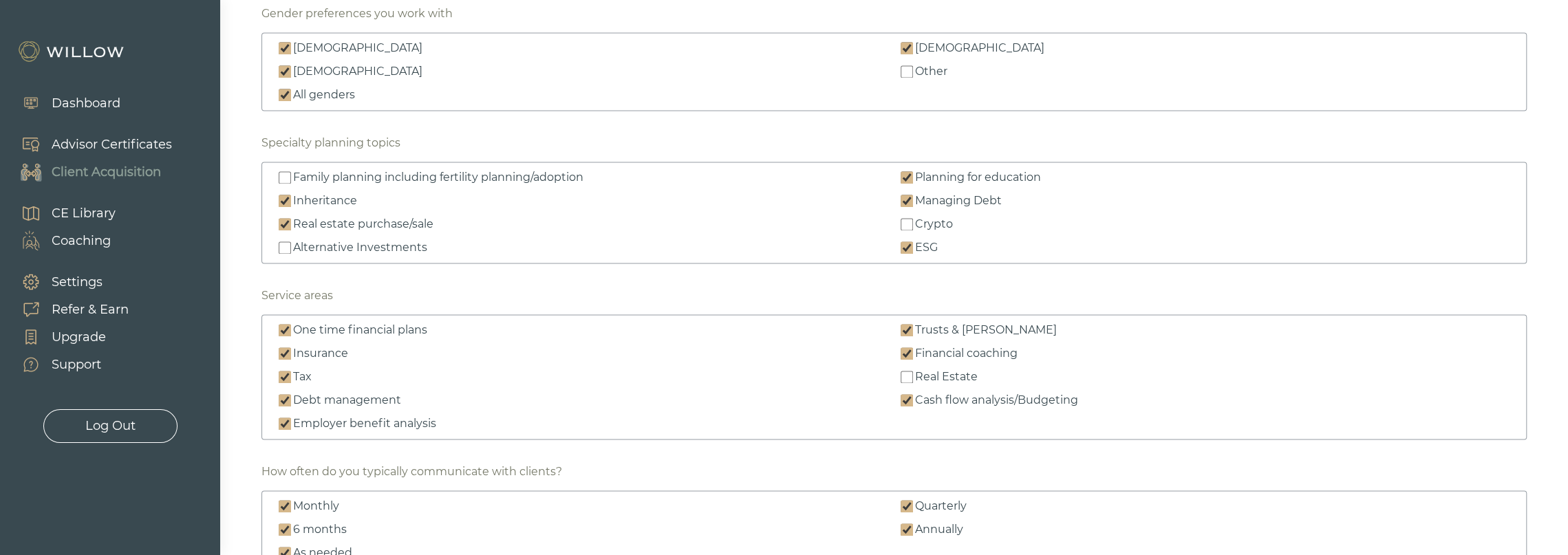
scroll to position [1788, 0]
click at [907, 373] on input "Real Estate" at bounding box center [907, 375] width 12 height 12
checkbox input "true"
type textarea "Those who do not wish to collaborate on their financial lives Those looking for…"
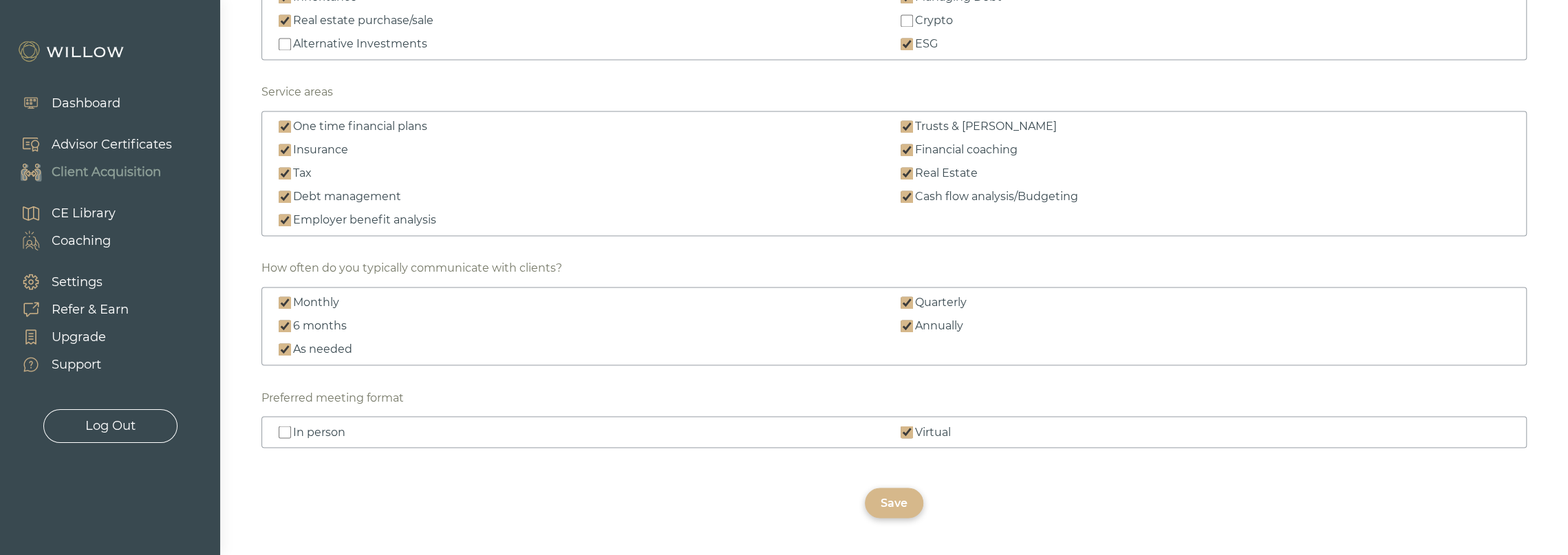
scroll to position [2029, 0]
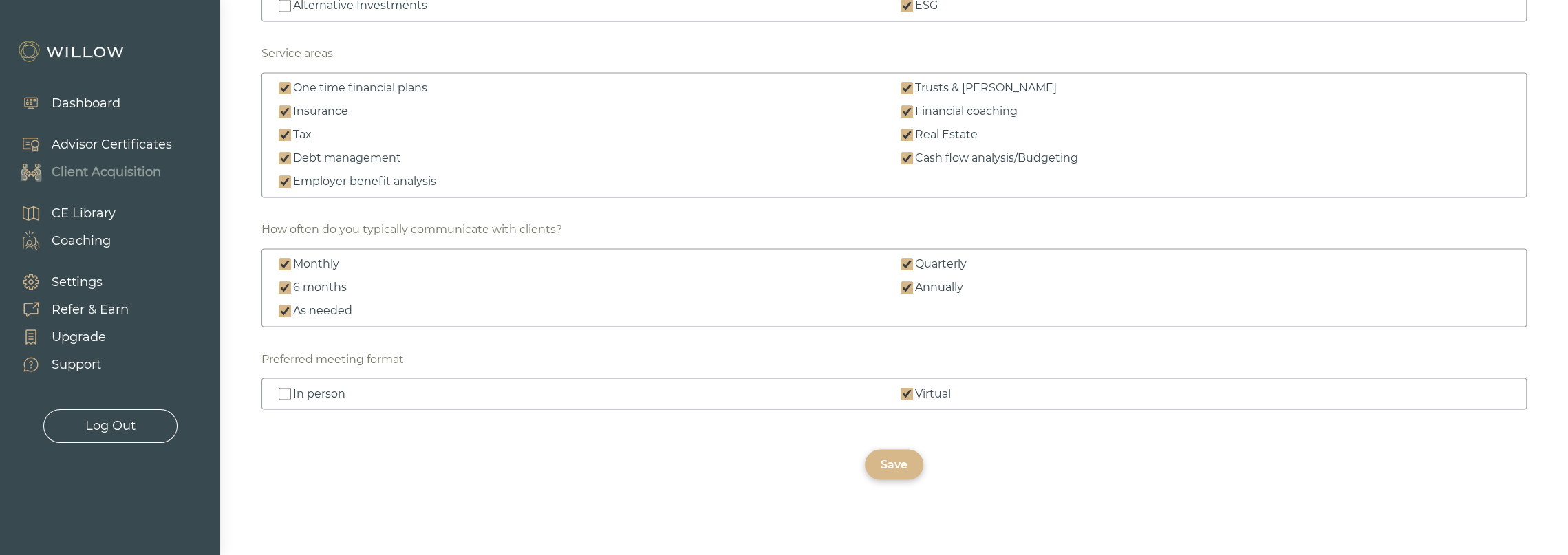
click at [889, 460] on div "Save" at bounding box center [894, 464] width 27 height 17
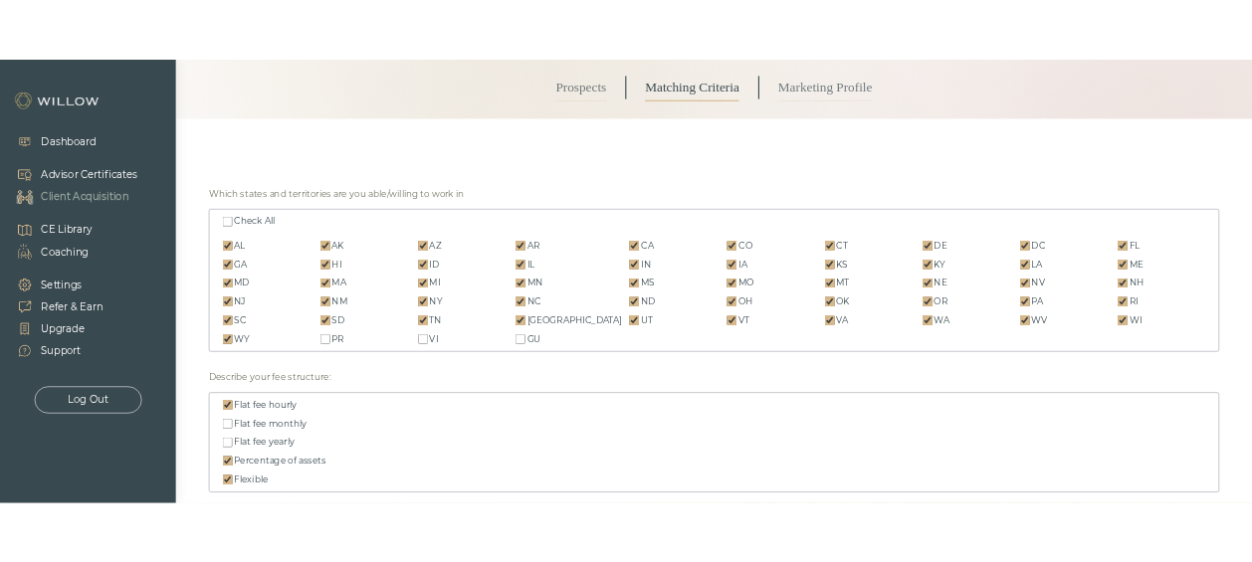
scroll to position [0, 0]
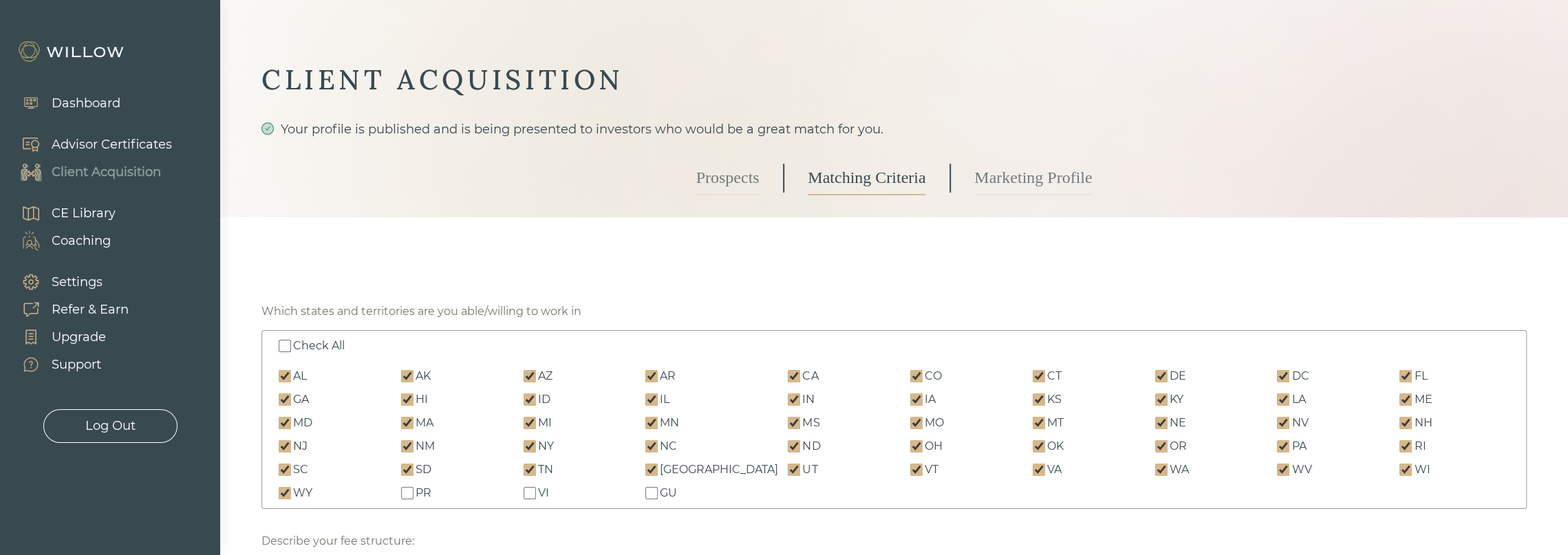
click at [736, 185] on link "Prospects" at bounding box center [728, 178] width 64 height 35
